Goal: Transaction & Acquisition: Purchase product/service

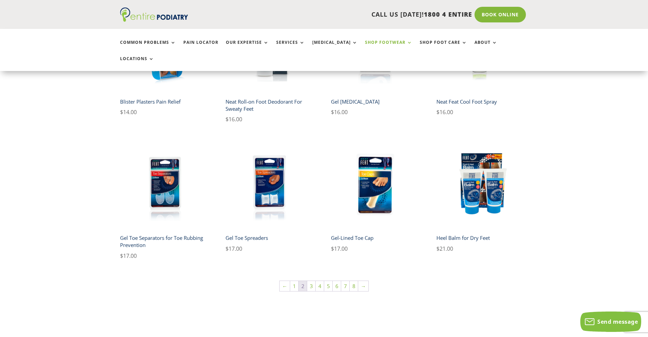
scroll to position [551, 0]
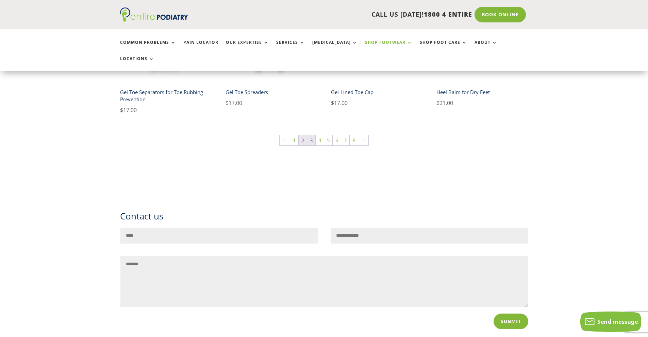
click at [312, 135] on link "3" at bounding box center [311, 140] width 8 height 10
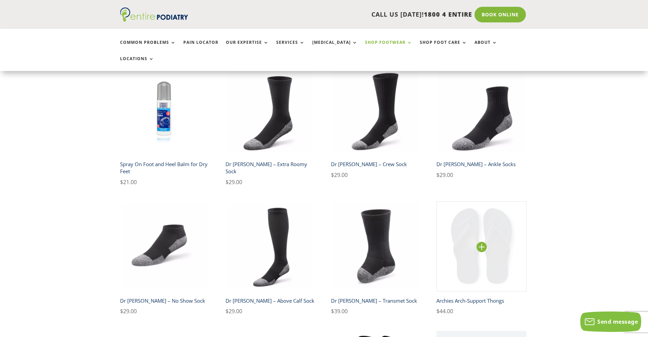
scroll to position [218, 0]
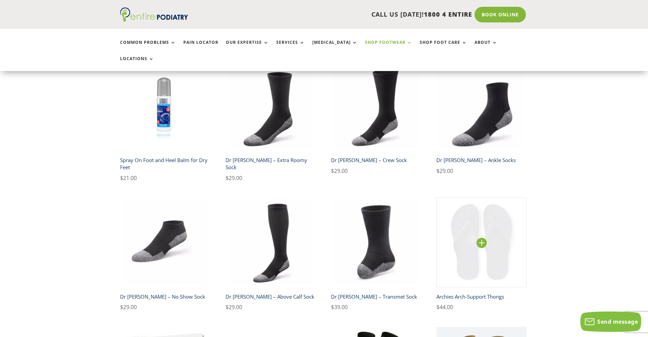
click at [481, 225] on img at bounding box center [481, 243] width 90 height 90
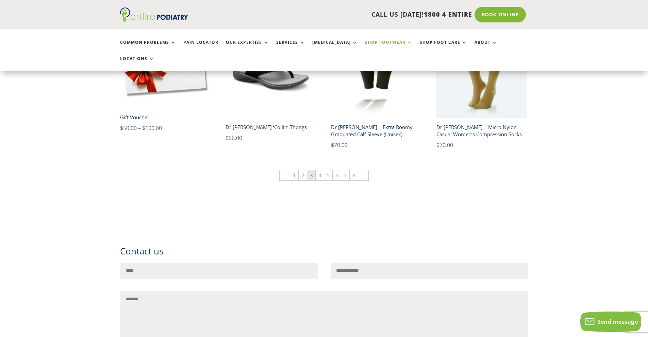
scroll to position [517, 0]
click at [321, 170] on link "4" at bounding box center [320, 175] width 8 height 10
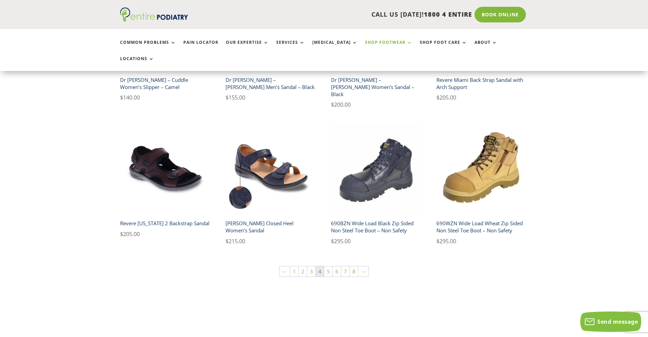
scroll to position [435, 0]
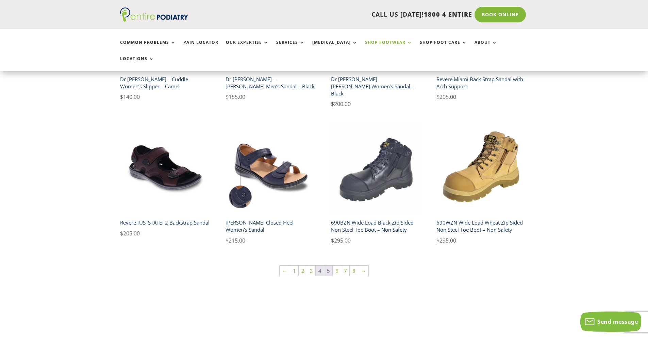
click at [330, 266] on link "5" at bounding box center [328, 271] width 8 height 10
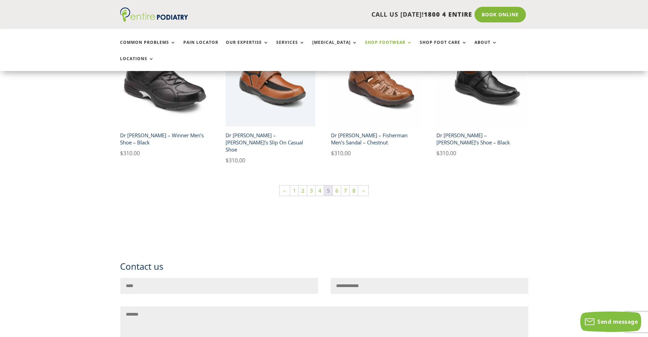
scroll to position [517, 0]
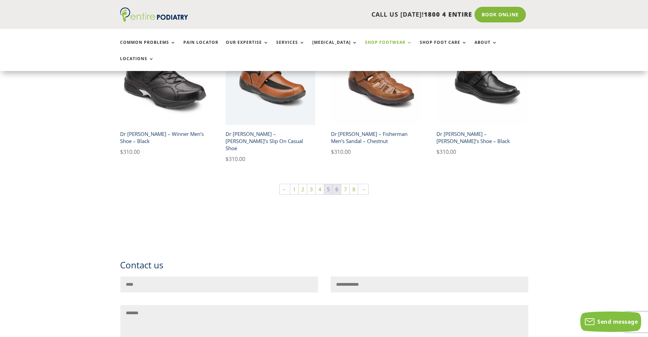
click at [338, 184] on link "6" at bounding box center [337, 189] width 8 height 10
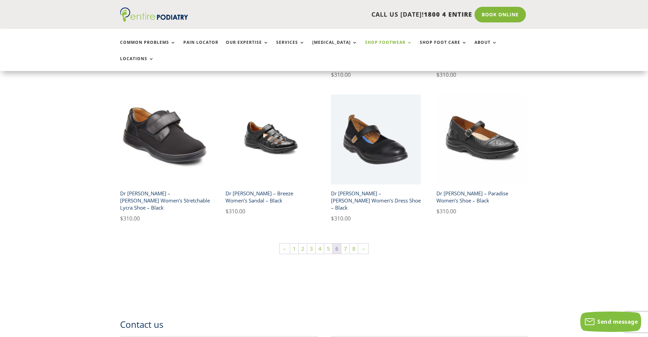
scroll to position [490, 0]
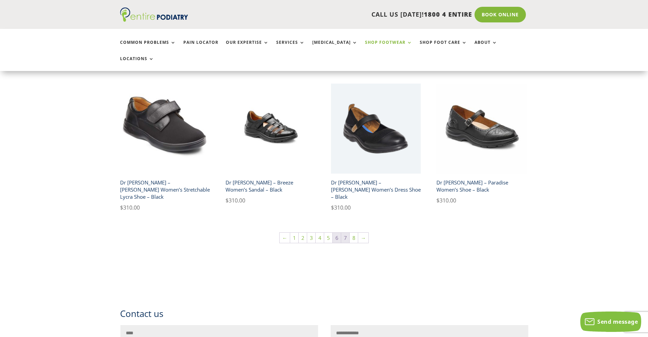
click at [346, 233] on link "7" at bounding box center [345, 238] width 8 height 10
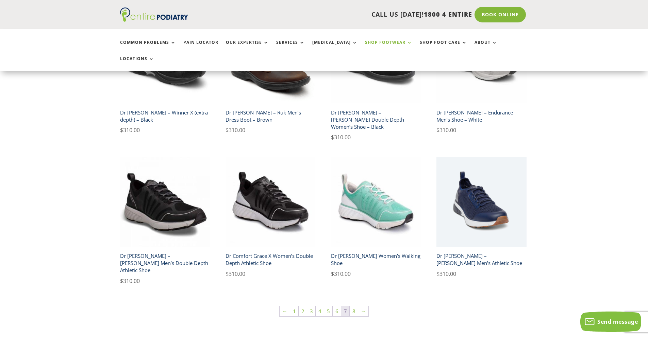
scroll to position [408, 0]
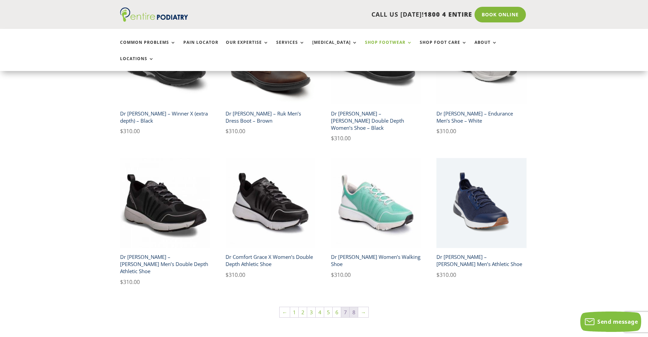
click at [354, 307] on link "8" at bounding box center [354, 312] width 8 height 10
